Goal: Task Accomplishment & Management: Manage account settings

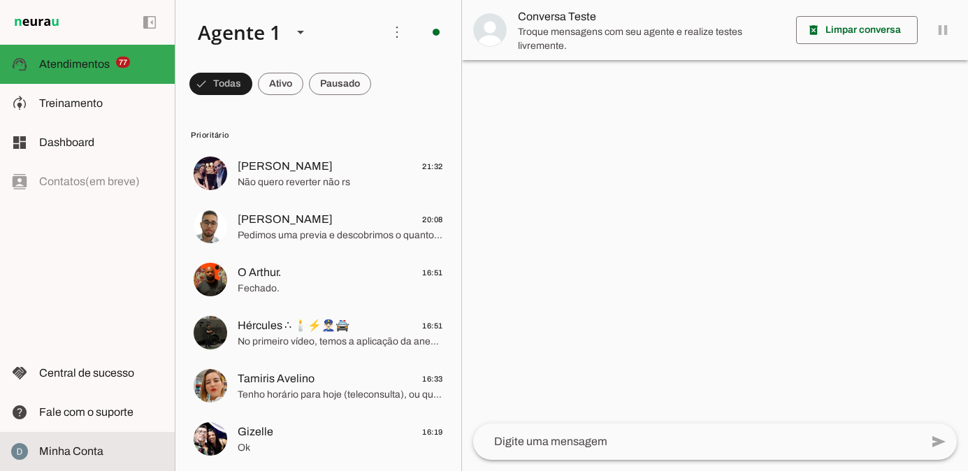
click at [76, 458] on slot at bounding box center [101, 451] width 124 height 17
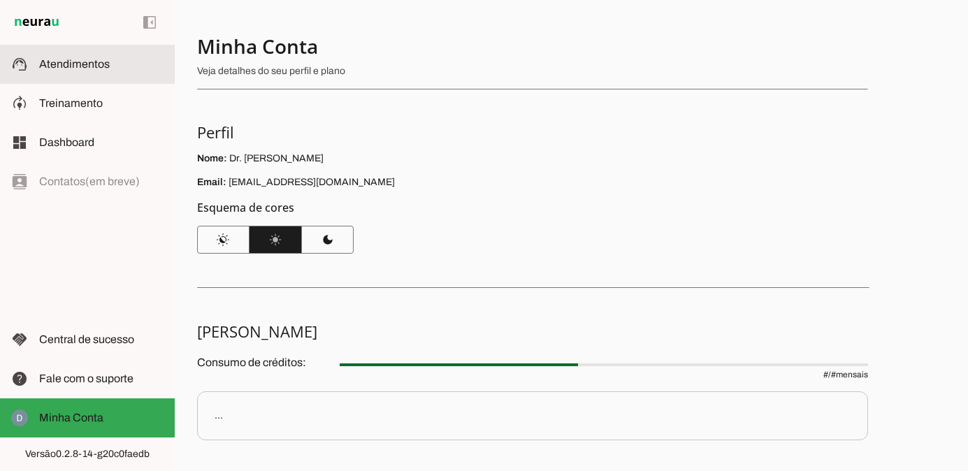
click at [64, 66] on span "Atendimentos" at bounding box center [74, 64] width 71 height 12
